Goal: Information Seeking & Learning: Learn about a topic

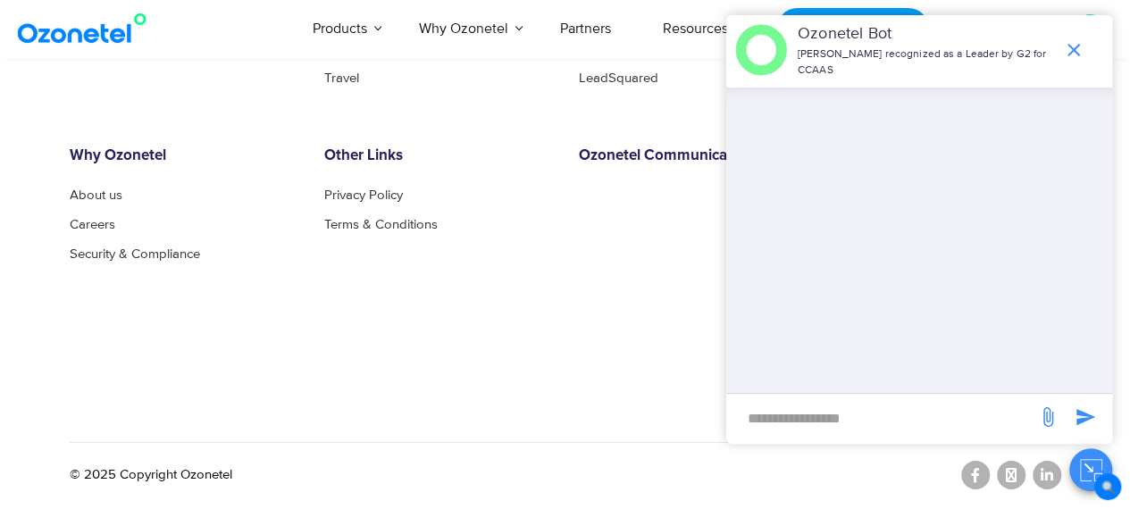
scroll to position [9567, 0]
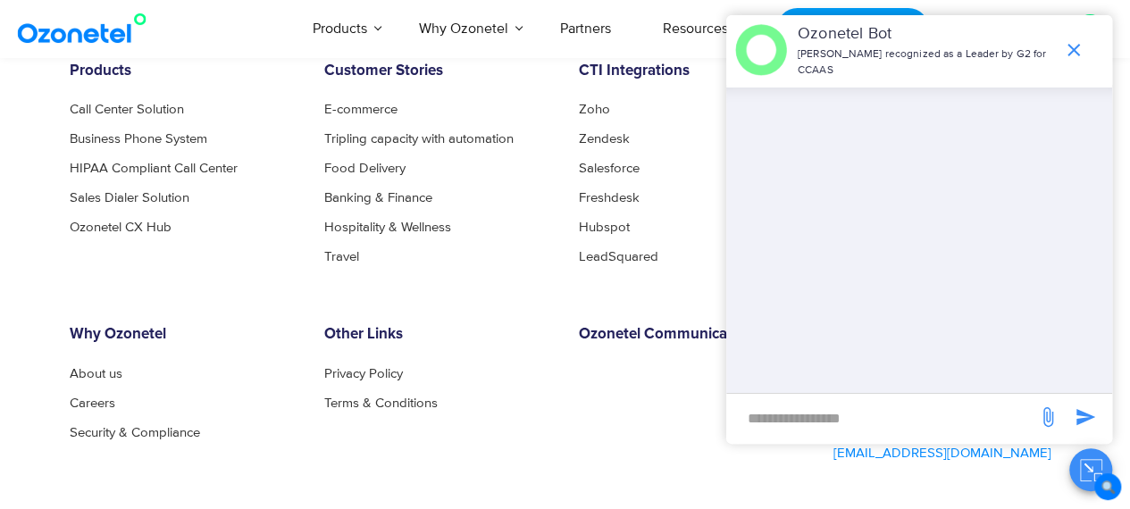
click at [1069, 44] on icon "end chat or minimize" at bounding box center [1073, 50] width 13 height 13
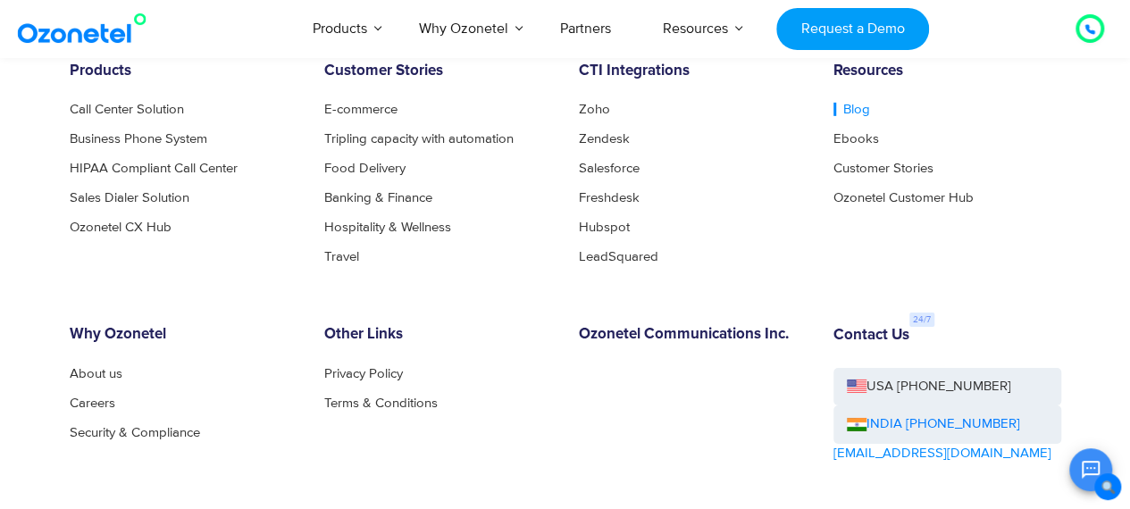
click at [856, 111] on link "Blog" at bounding box center [851, 109] width 37 height 13
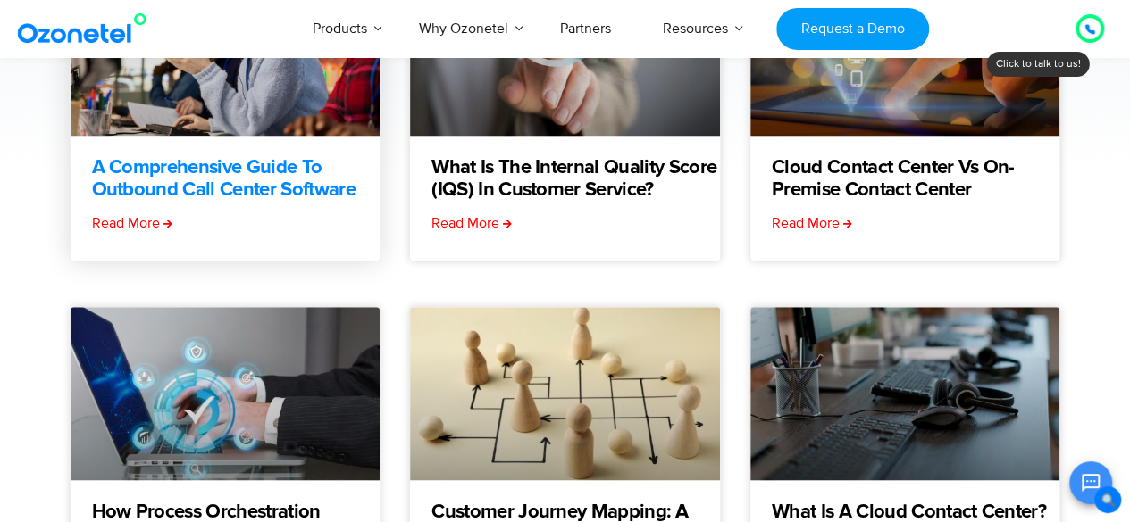
click at [219, 180] on link "A Comprehensive Guide to Outbound Call Center Software" at bounding box center [236, 179] width 288 height 45
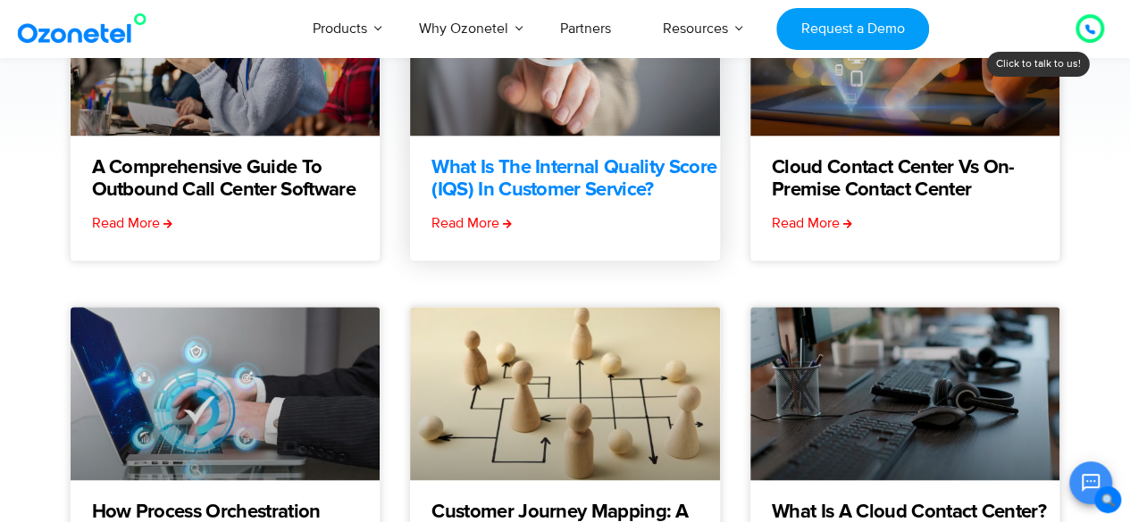
click at [533, 162] on link "What is the Internal Quality Score (IQS) in Customer Service?" at bounding box center [575, 179] width 288 height 45
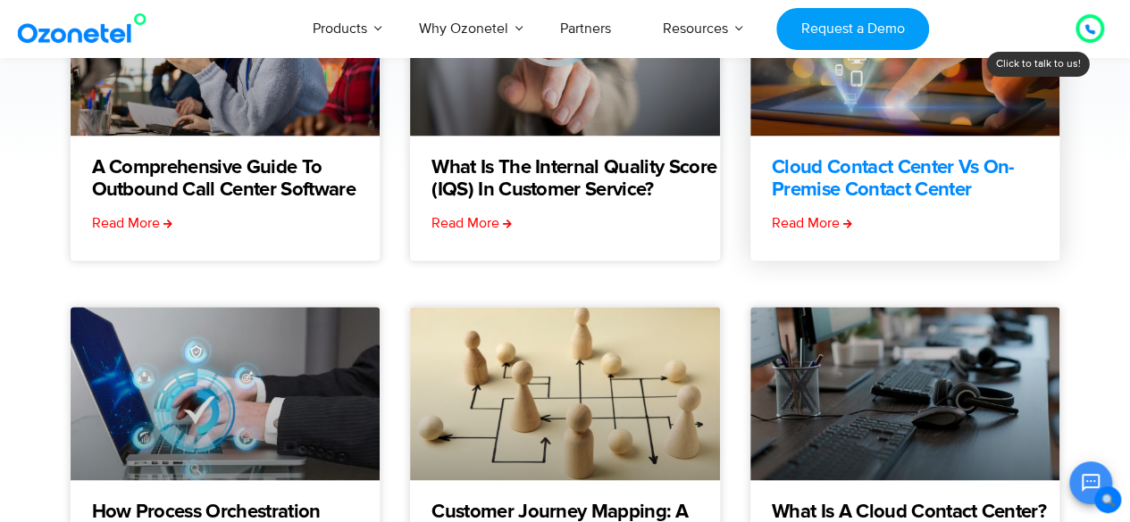
click at [863, 162] on link "Cloud Contact Center vs On-Premise Contact Center" at bounding box center [916, 179] width 288 height 45
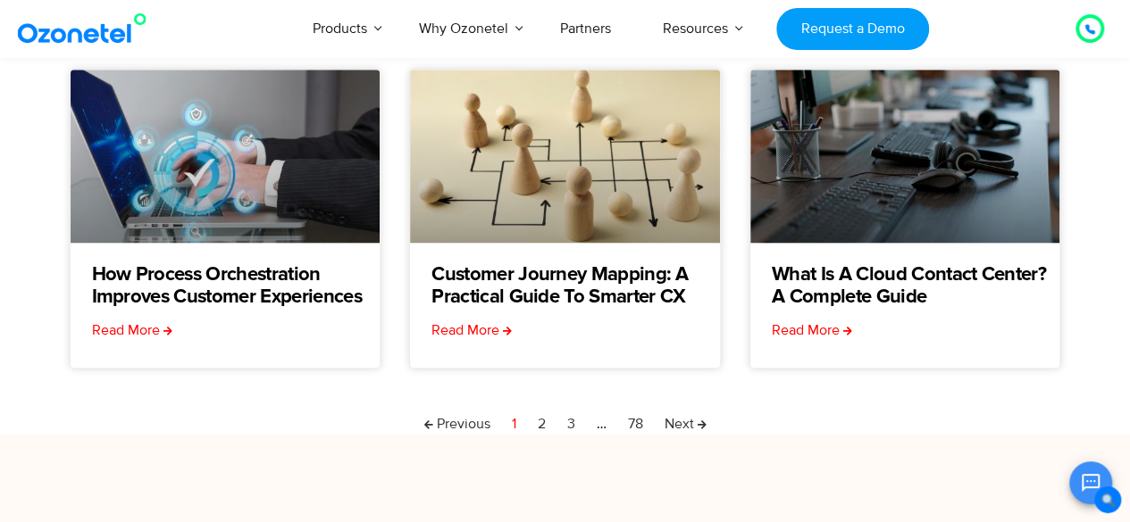
scroll to position [625, 0]
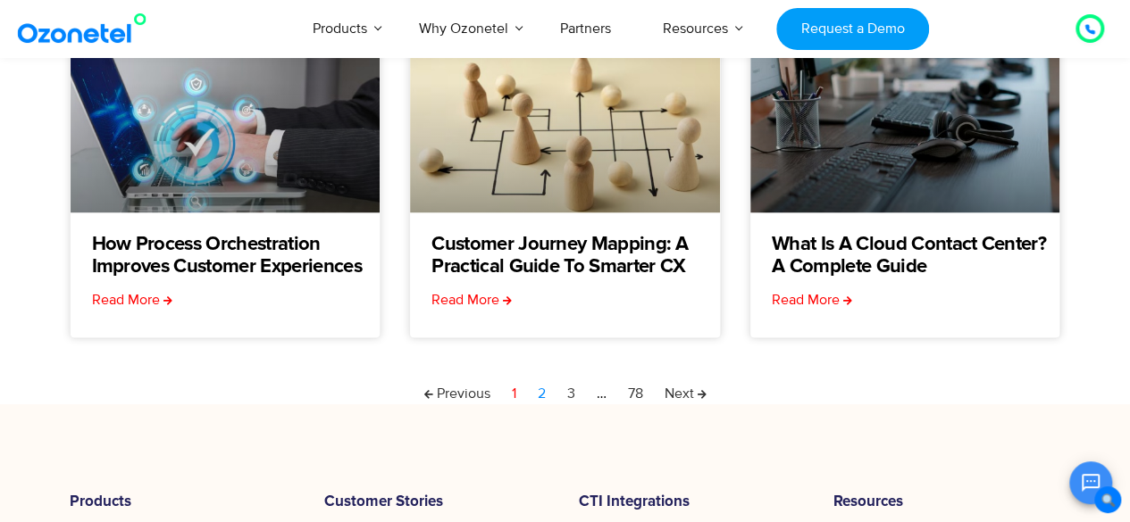
click at [538, 393] on link "Page 2" at bounding box center [542, 393] width 8 height 21
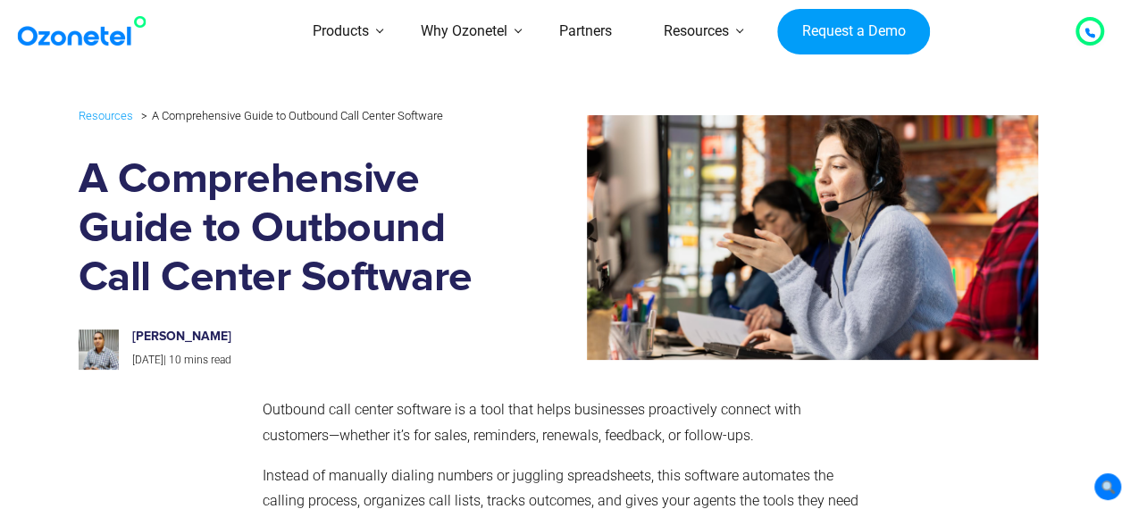
click at [532, 224] on img at bounding box center [767, 237] width 541 height 245
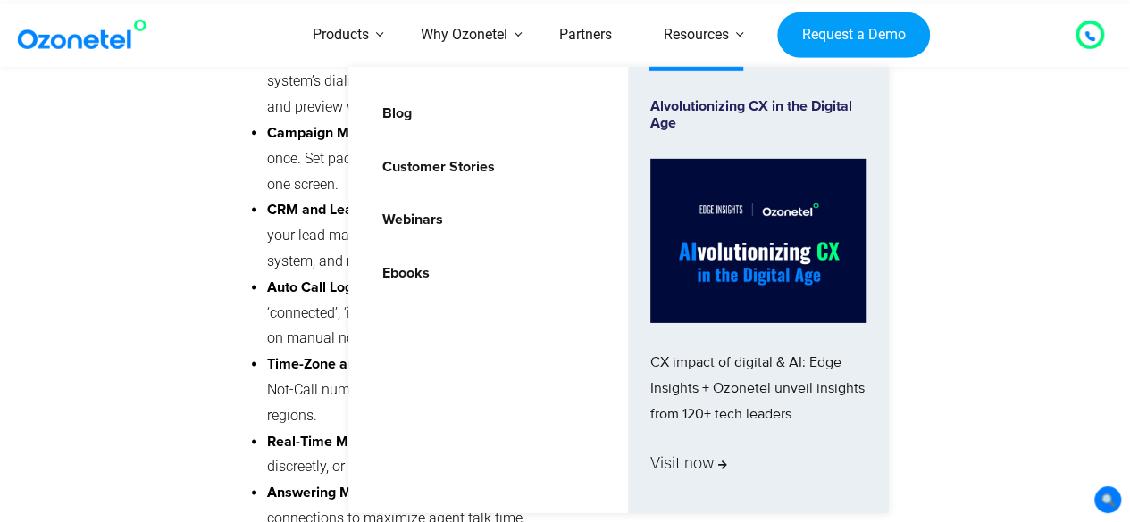
scroll to position [5805, 0]
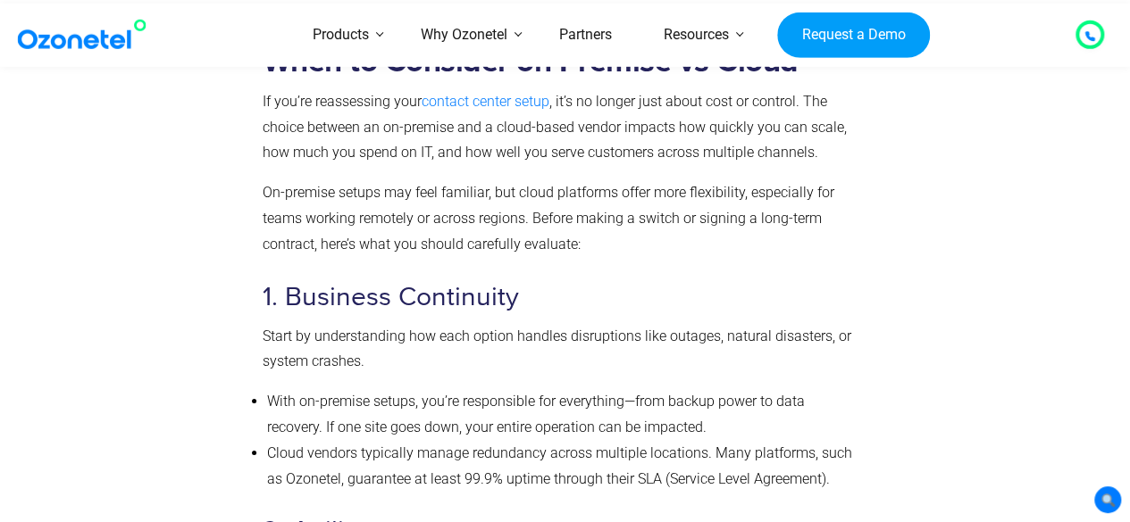
scroll to position [2554, 0]
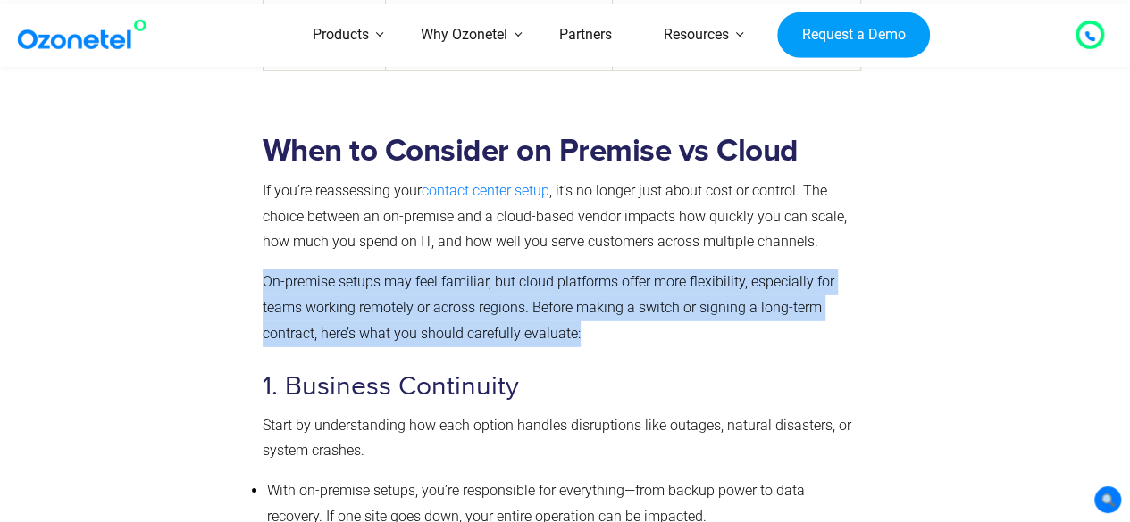
drag, startPoint x: 352, startPoint y: 287, endPoint x: 614, endPoint y: 327, distance: 264.8
click at [614, 327] on p "On-premise setups may feel familiar, but cloud platforms offer more flexibility…" at bounding box center [562, 308] width 598 height 77
click at [627, 340] on p "On-premise setups may feel familiar, but cloud platforms offer more flexibility…" at bounding box center [562, 308] width 598 height 77
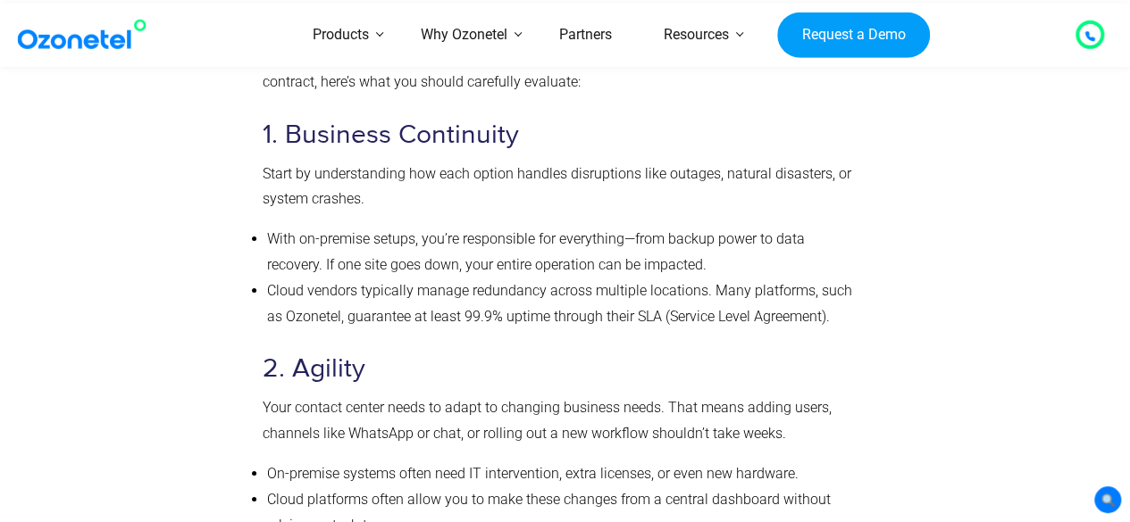
scroll to position [2822, 0]
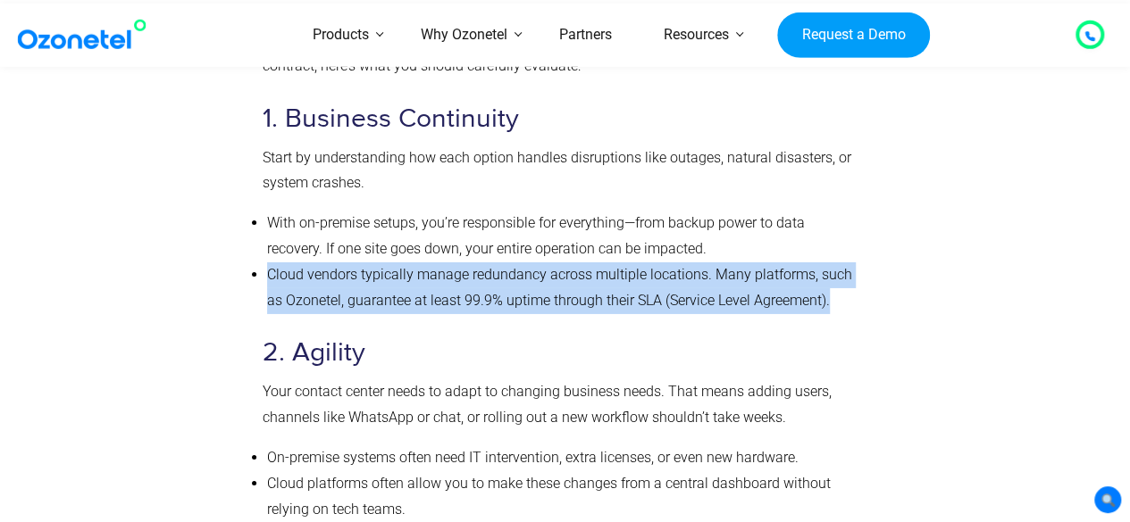
drag, startPoint x: 264, startPoint y: 268, endPoint x: 852, endPoint y: 299, distance: 588.5
click at [852, 299] on ul "With on-premise setups, you’re responsible for everything—from backup power to …" at bounding box center [562, 262] width 598 height 103
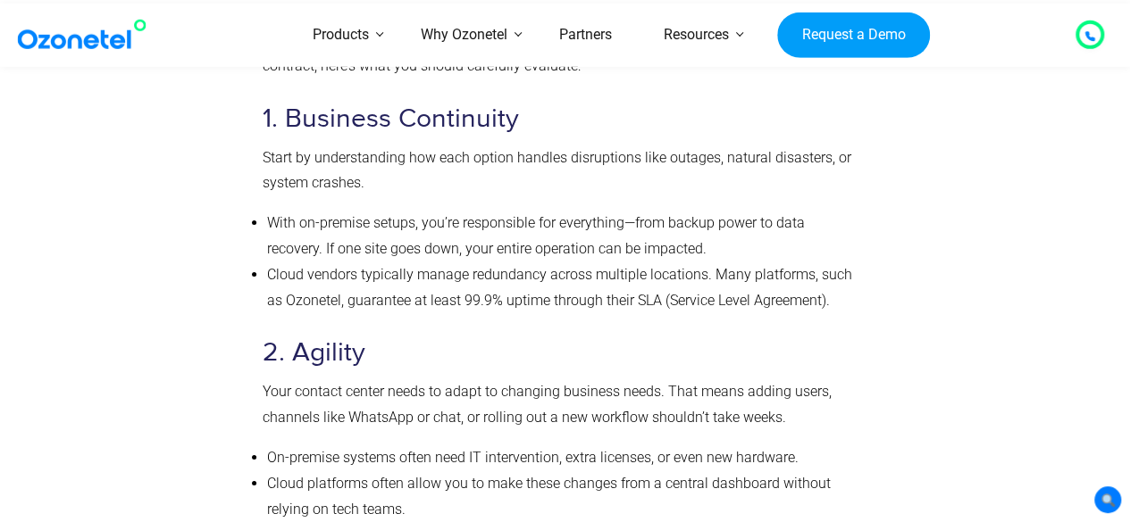
click at [840, 338] on h3 "2. Agility" at bounding box center [562, 353] width 598 height 35
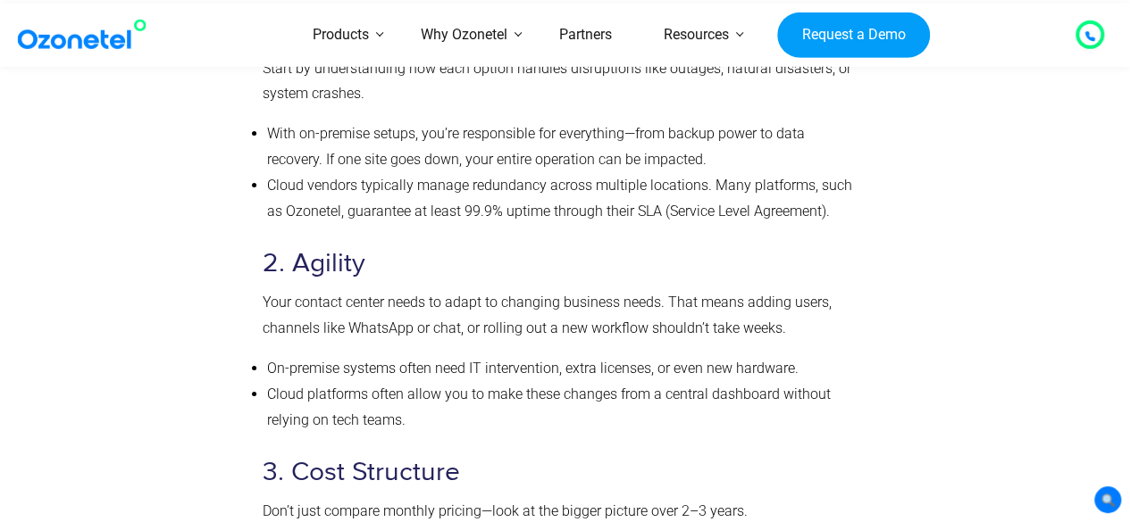
scroll to position [3090, 0]
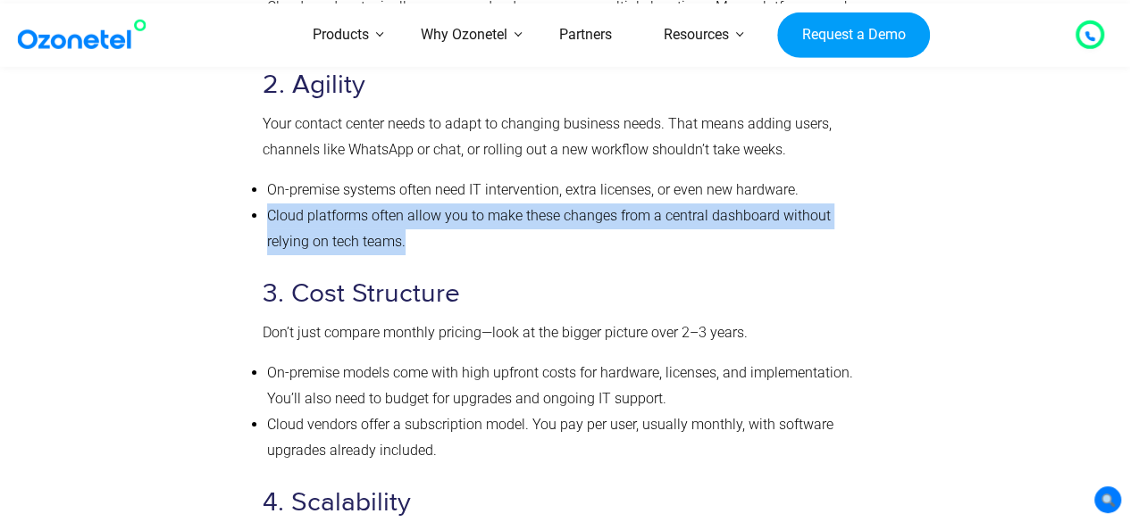
drag, startPoint x: 266, startPoint y: 210, endPoint x: 422, endPoint y: 233, distance: 157.1
click at [422, 233] on li "Cloud platforms often allow you to make these changes from a central dashboard …" at bounding box center [564, 230] width 594 height 52
copy li "Cloud platforms often allow you to make these changes from a central dashboard …"
click at [767, 277] on h3 "3. Cost Structure" at bounding box center [562, 294] width 598 height 35
drag, startPoint x: 272, startPoint y: 210, endPoint x: 414, endPoint y: 243, distance: 144.9
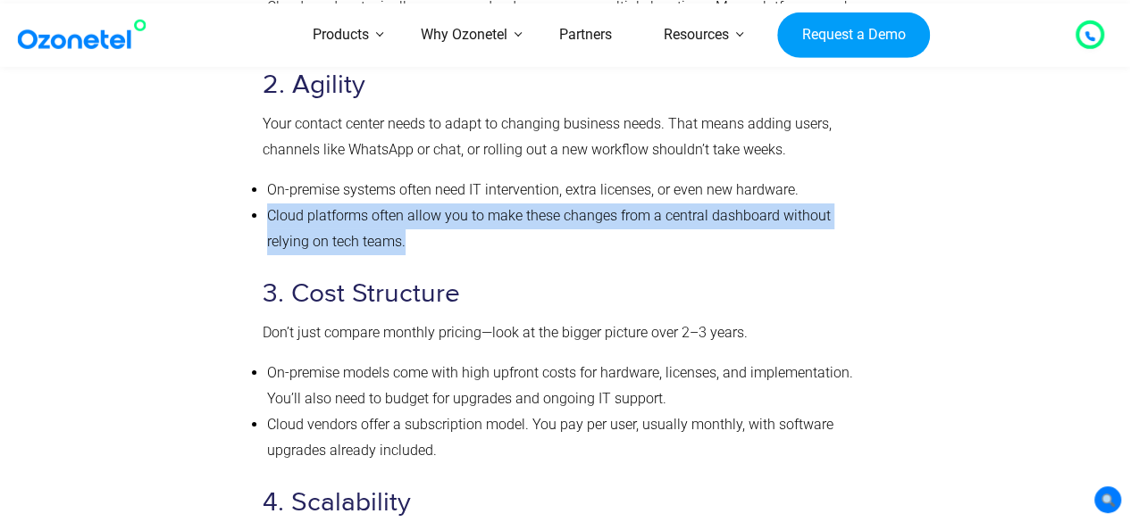
click at [414, 243] on ul "On-premise systems often need IT intervention, extra licenses, or even new hard…" at bounding box center [562, 216] width 598 height 77
copy li "Cloud platforms often allow you to make these changes from a central dashboard …"
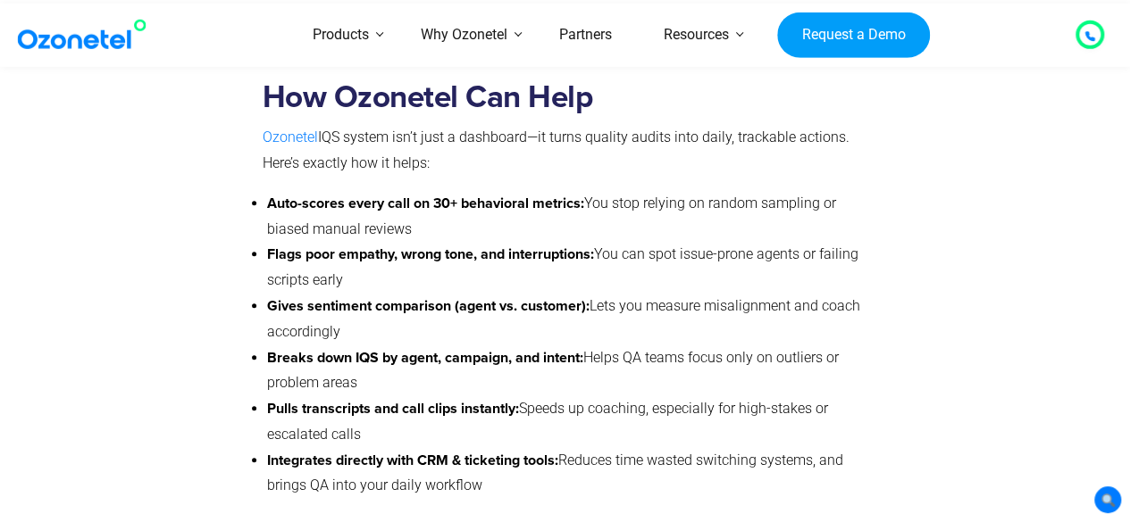
scroll to position [10461, 0]
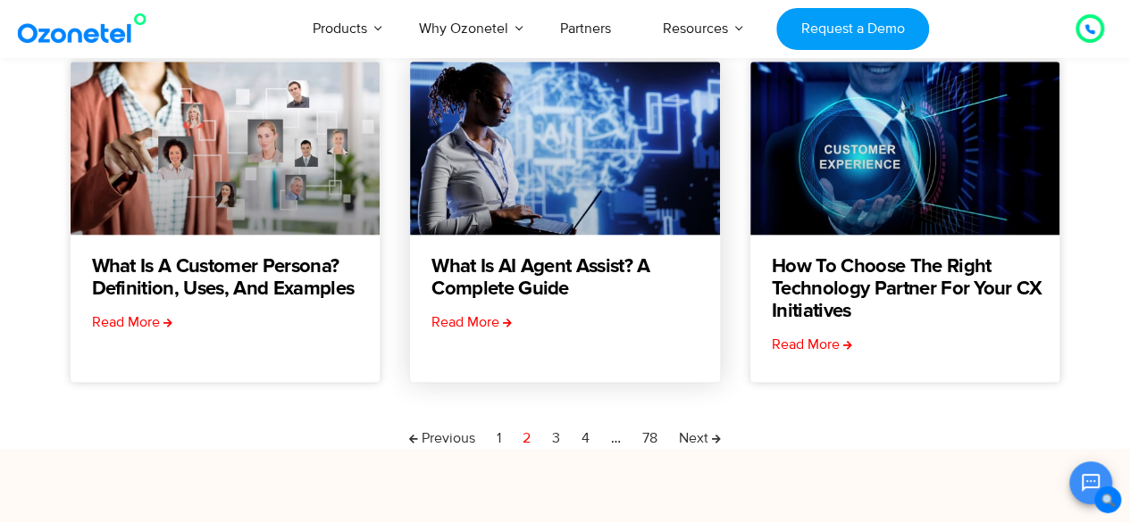
scroll to position [804, 0]
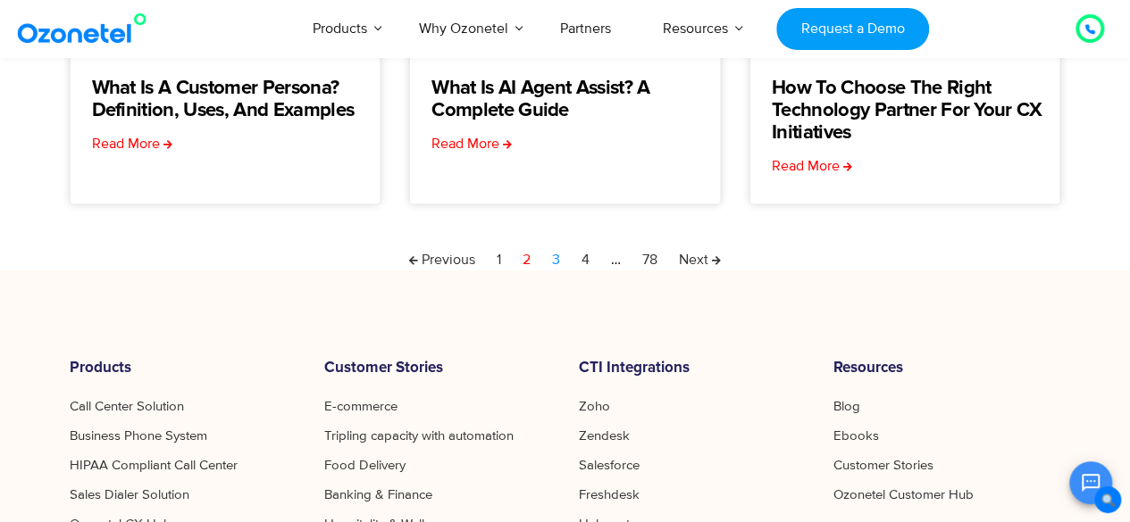
click at [556, 262] on link "Page 3" at bounding box center [556, 259] width 8 height 21
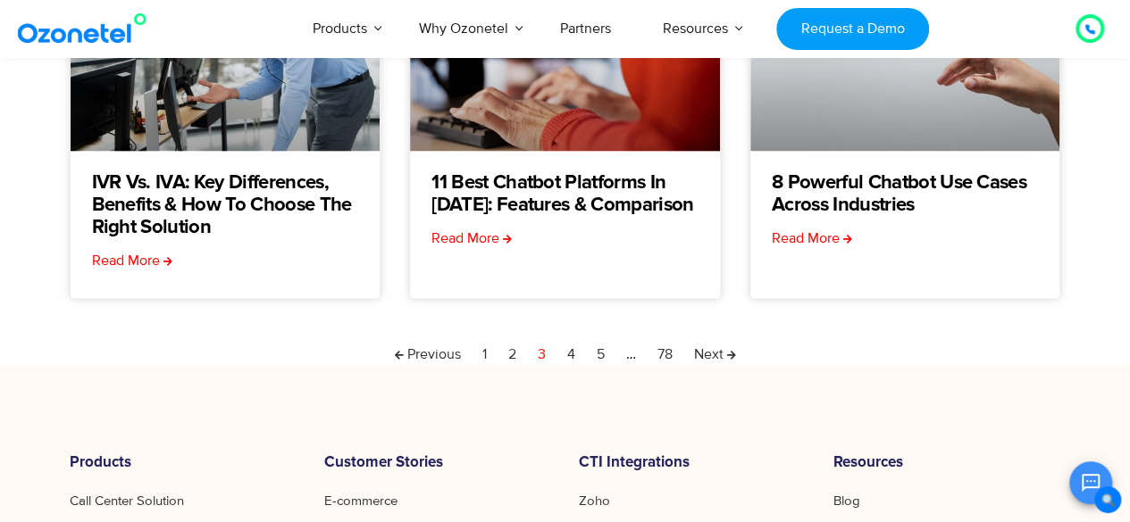
scroll to position [715, 0]
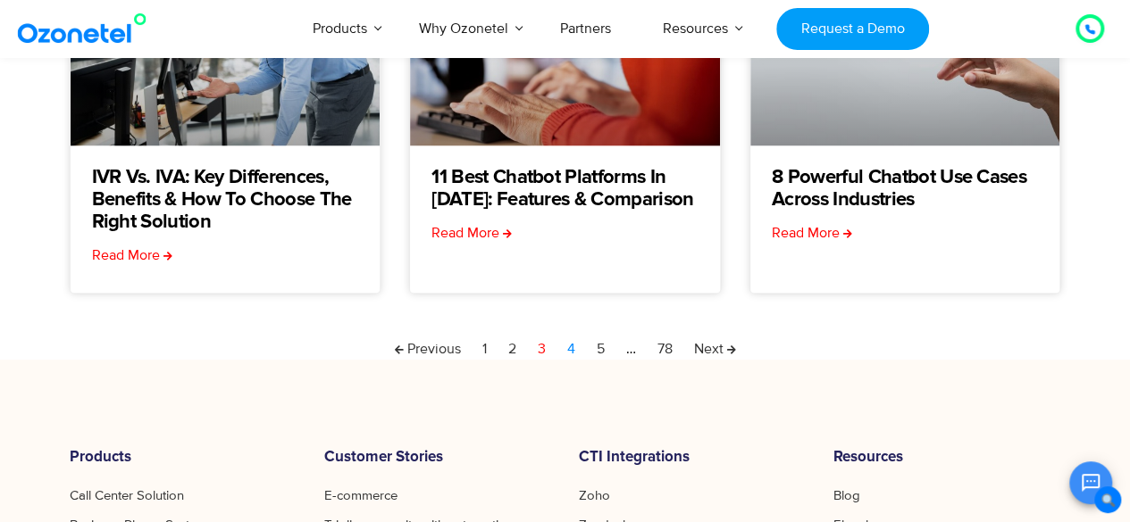
click at [568, 347] on link "Page 4" at bounding box center [571, 349] width 8 height 21
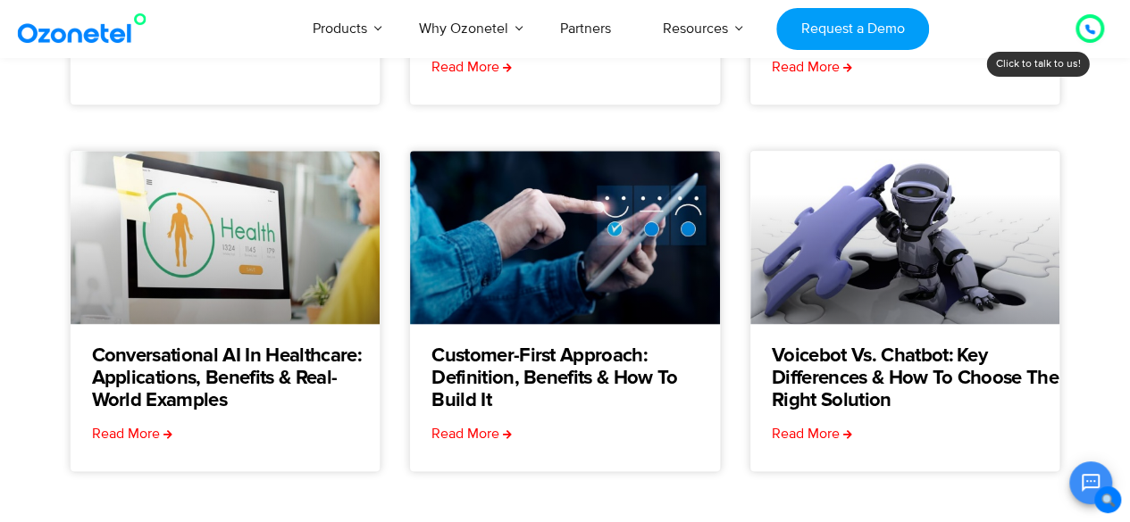
scroll to position [625, 0]
